Goal: Use online tool/utility: Utilize a website feature to perform a specific function

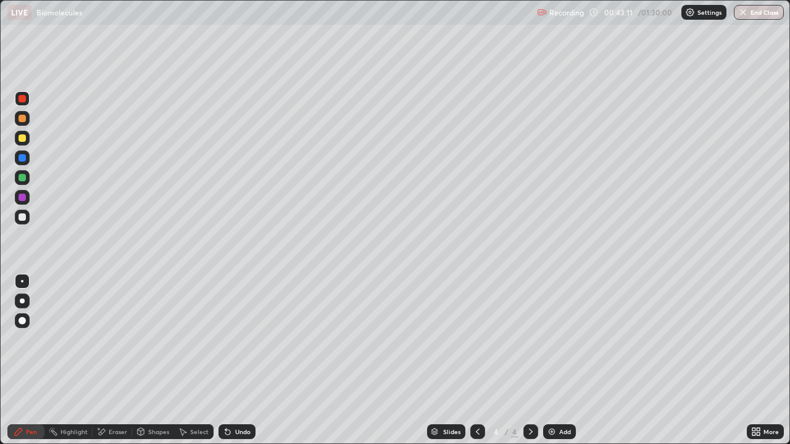
scroll to position [444, 790]
click at [66, 434] on div "Highlight" at bounding box center [73, 432] width 27 height 6
click at [553, 430] on img at bounding box center [552, 432] width 10 height 10
click at [29, 430] on div "Pen" at bounding box center [31, 432] width 11 height 6
click at [31, 219] on div at bounding box center [22, 217] width 20 height 20
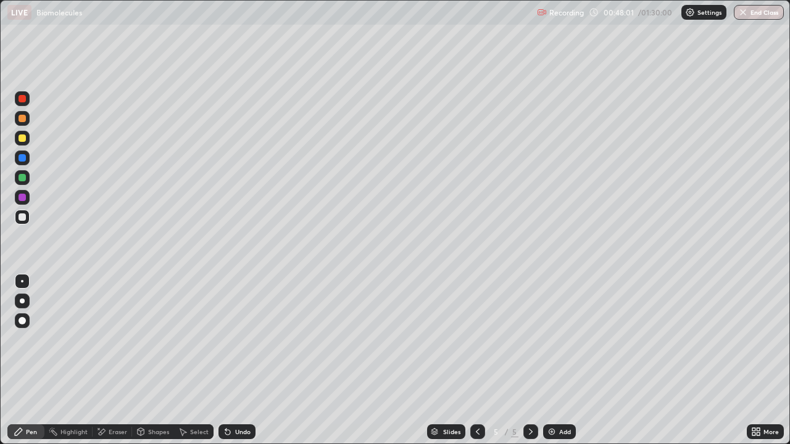
click at [553, 432] on img at bounding box center [552, 432] width 10 height 10
click at [247, 426] on div "Undo" at bounding box center [236, 431] width 37 height 15
click at [231, 431] on div "Undo" at bounding box center [236, 431] width 37 height 15
click at [237, 439] on div "Undo" at bounding box center [236, 431] width 37 height 15
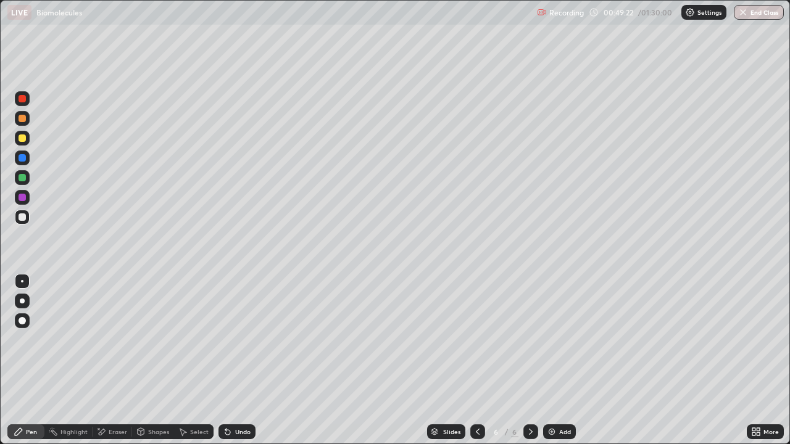
click at [242, 431] on div "Undo" at bounding box center [242, 432] width 15 height 6
click at [23, 98] on div at bounding box center [22, 98] width 7 height 7
click at [28, 216] on div at bounding box center [22, 217] width 15 height 15
click at [112, 429] on div "Eraser" at bounding box center [118, 432] width 19 height 6
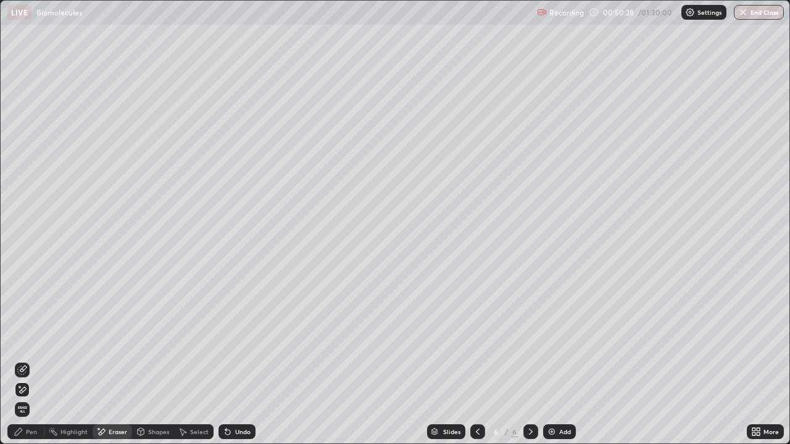
click at [28, 429] on div "Pen" at bounding box center [31, 432] width 11 height 6
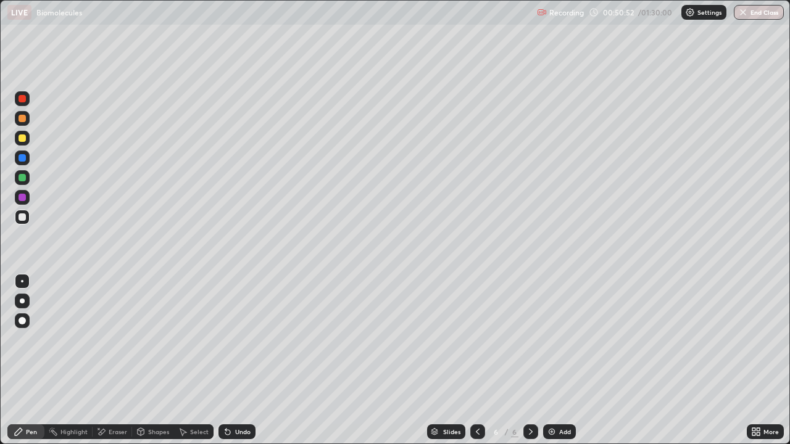
click at [22, 99] on div at bounding box center [22, 98] width 7 height 7
click at [22, 218] on div at bounding box center [22, 216] width 7 height 7
click at [21, 97] on div at bounding box center [22, 98] width 7 height 7
click at [148, 429] on div "Shapes" at bounding box center [158, 432] width 21 height 6
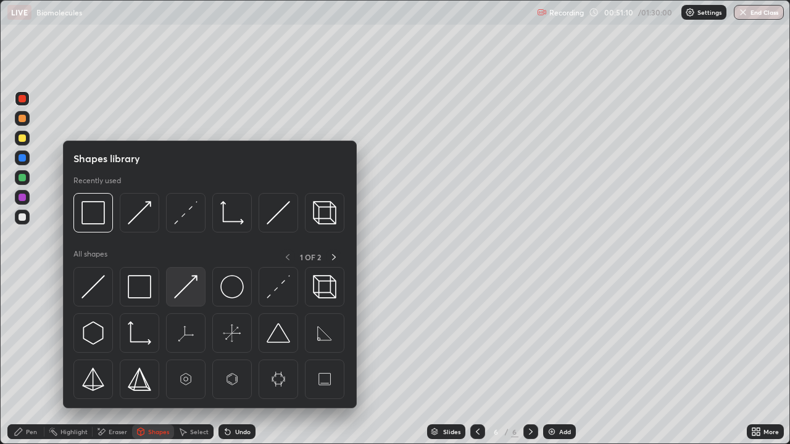
click at [194, 284] on img at bounding box center [185, 286] width 23 height 23
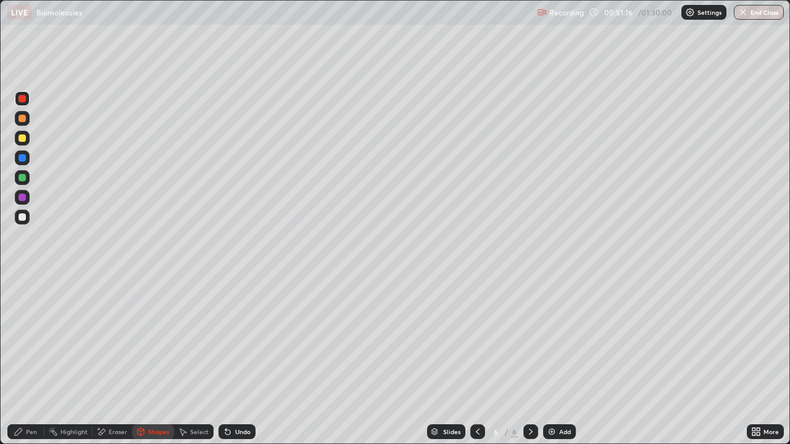
click at [35, 432] on div "Pen" at bounding box center [31, 432] width 11 height 6
click at [22, 218] on div at bounding box center [22, 216] width 7 height 7
click at [21, 118] on div at bounding box center [22, 118] width 7 height 7
click at [235, 435] on div "Undo" at bounding box center [242, 432] width 15 height 6
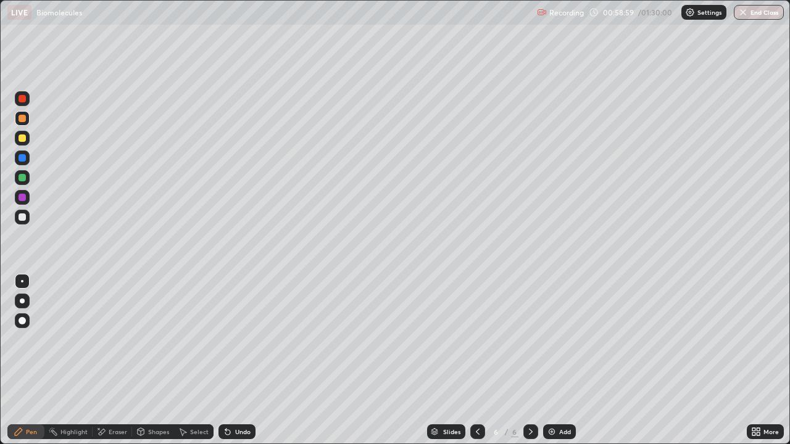
click at [240, 437] on div "Undo" at bounding box center [236, 431] width 37 height 15
click at [24, 214] on div at bounding box center [22, 216] width 7 height 7
click at [476, 432] on icon at bounding box center [478, 432] width 10 height 10
click at [19, 97] on div at bounding box center [22, 98] width 7 height 7
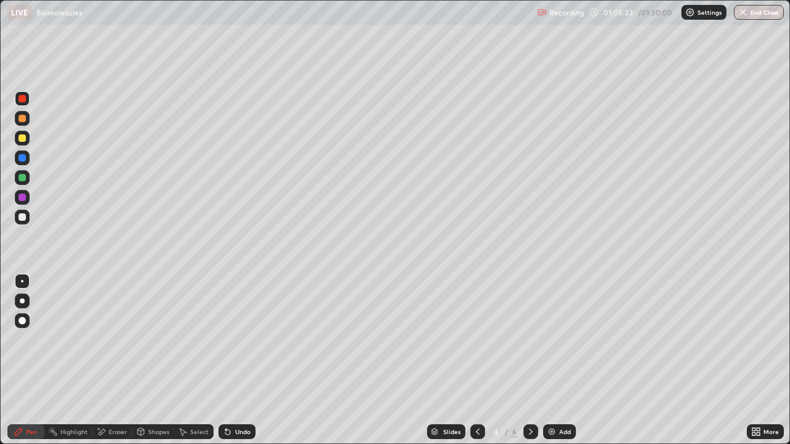
click at [228, 432] on icon at bounding box center [227, 432] width 5 height 5
click at [80, 426] on div "Highlight" at bounding box center [68, 431] width 48 height 15
click at [526, 436] on icon at bounding box center [531, 432] width 10 height 10
click at [120, 426] on div "Eraser" at bounding box center [112, 431] width 39 height 15
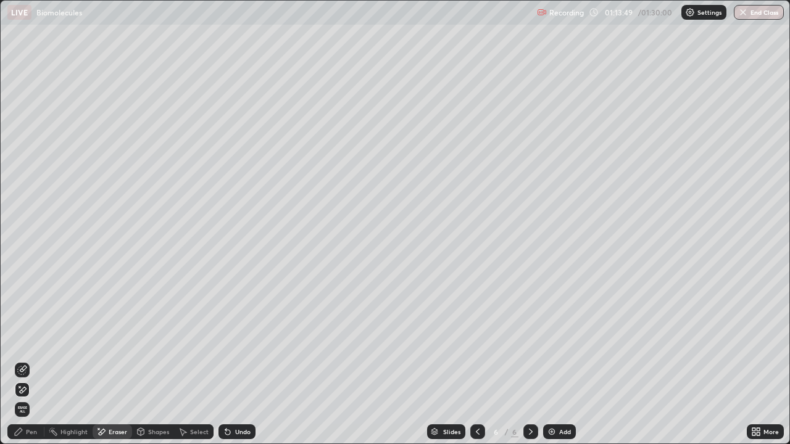
click at [38, 429] on div "Pen" at bounding box center [25, 431] width 37 height 15
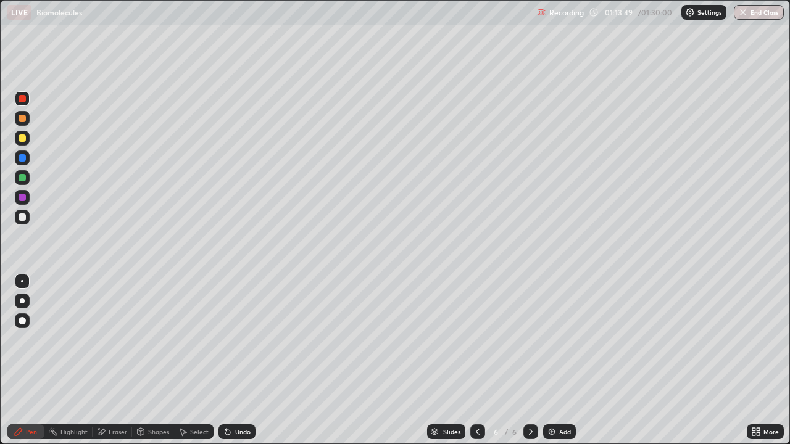
click at [24, 214] on div at bounding box center [22, 216] width 7 height 7
click at [115, 426] on div "Eraser" at bounding box center [112, 431] width 39 height 15
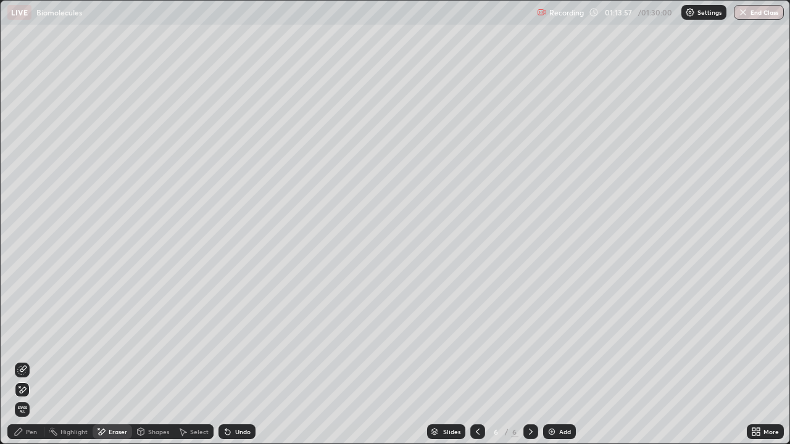
click at [39, 426] on div "Pen" at bounding box center [25, 431] width 37 height 15
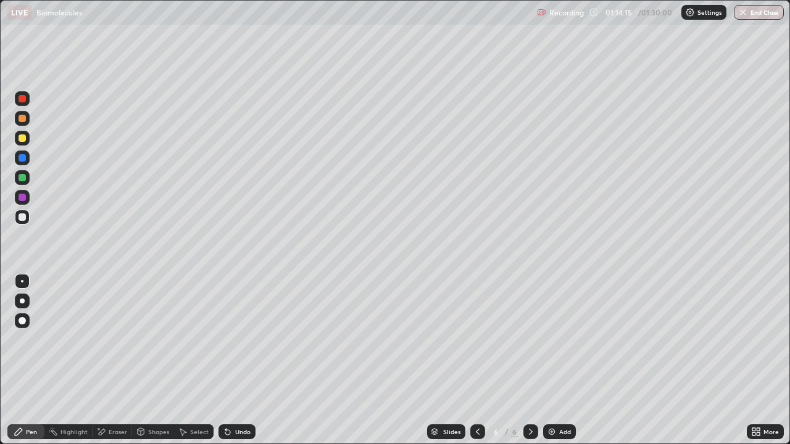
click at [27, 99] on div at bounding box center [22, 98] width 15 height 15
click at [25, 217] on div at bounding box center [22, 216] width 7 height 7
click at [239, 424] on div "Undo" at bounding box center [236, 431] width 37 height 15
click at [234, 427] on div "Undo" at bounding box center [236, 431] width 37 height 15
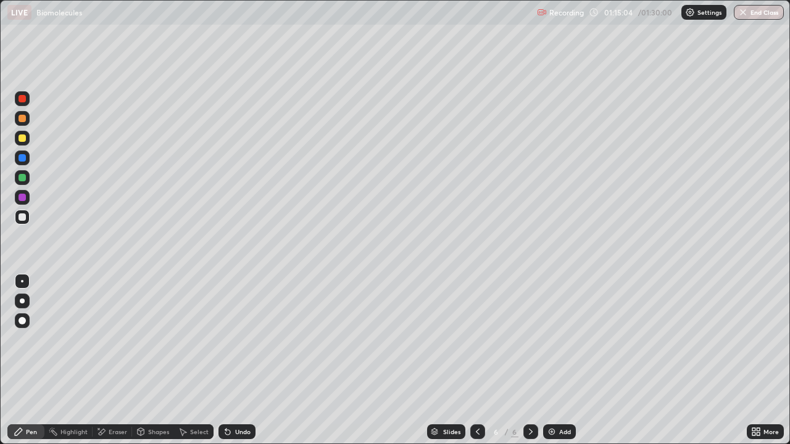
click at [27, 98] on div at bounding box center [22, 98] width 15 height 15
click at [25, 217] on div at bounding box center [22, 216] width 7 height 7
click at [246, 429] on div "Undo" at bounding box center [242, 432] width 15 height 6
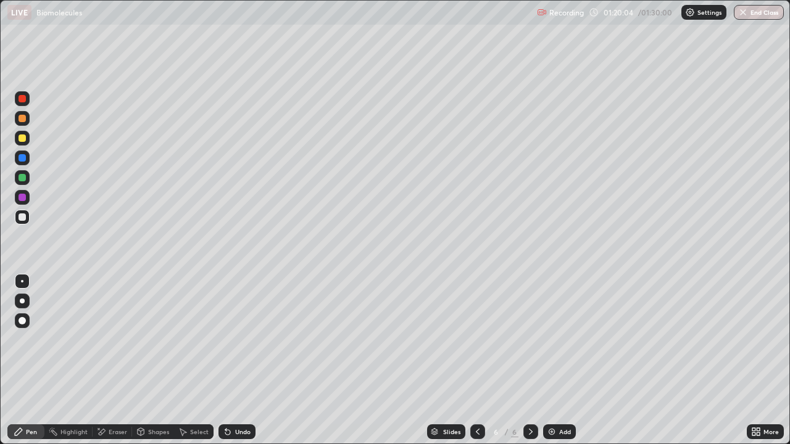
click at [746, 15] on img "button" at bounding box center [743, 12] width 10 height 10
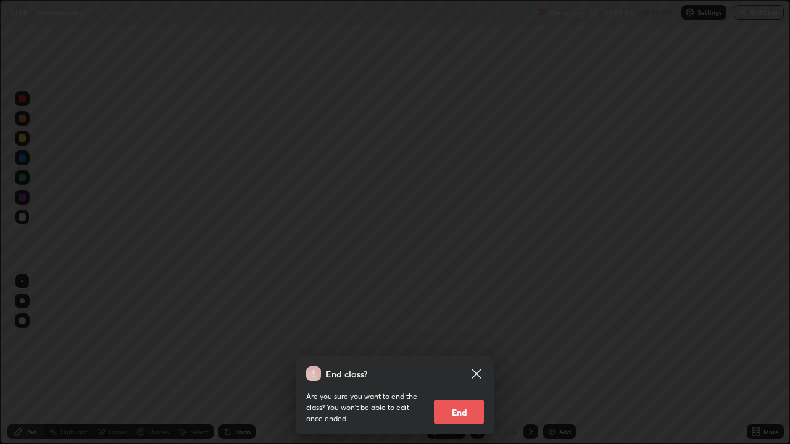
click at [477, 405] on button "End" at bounding box center [458, 412] width 49 height 25
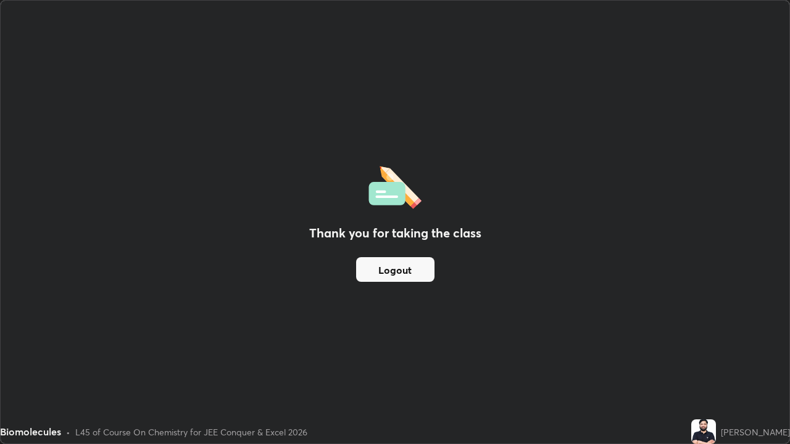
click at [419, 264] on button "Logout" at bounding box center [395, 269] width 78 height 25
